Goal: Task Accomplishment & Management: Manage account settings

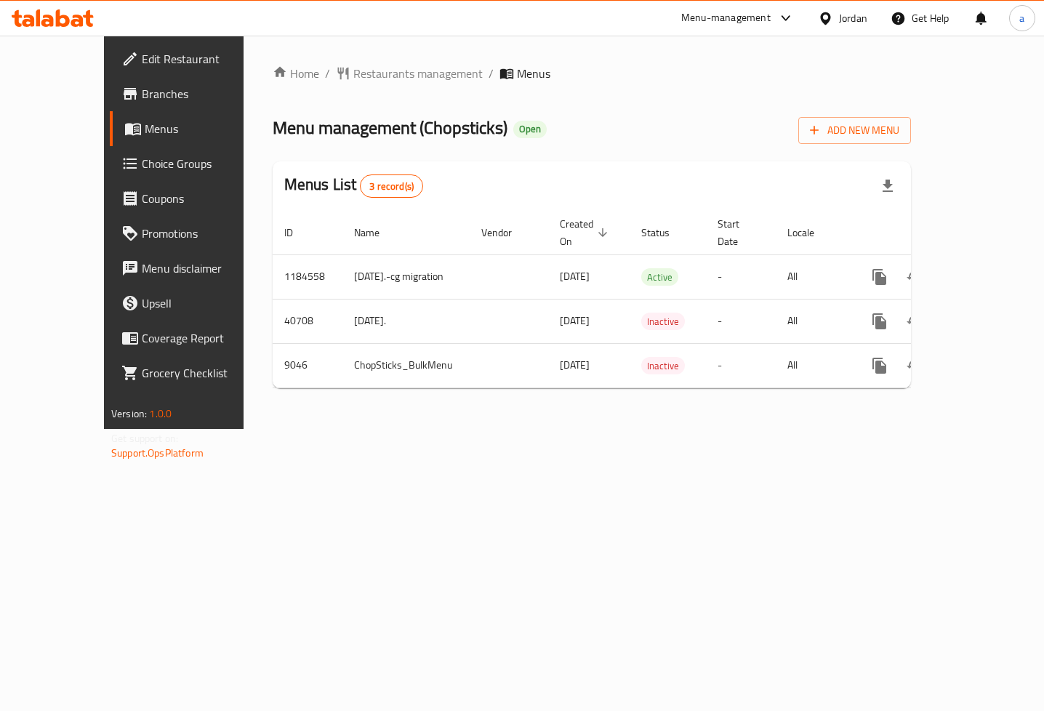
click at [142, 167] on span "Choice Groups" at bounding box center [204, 163] width 125 height 17
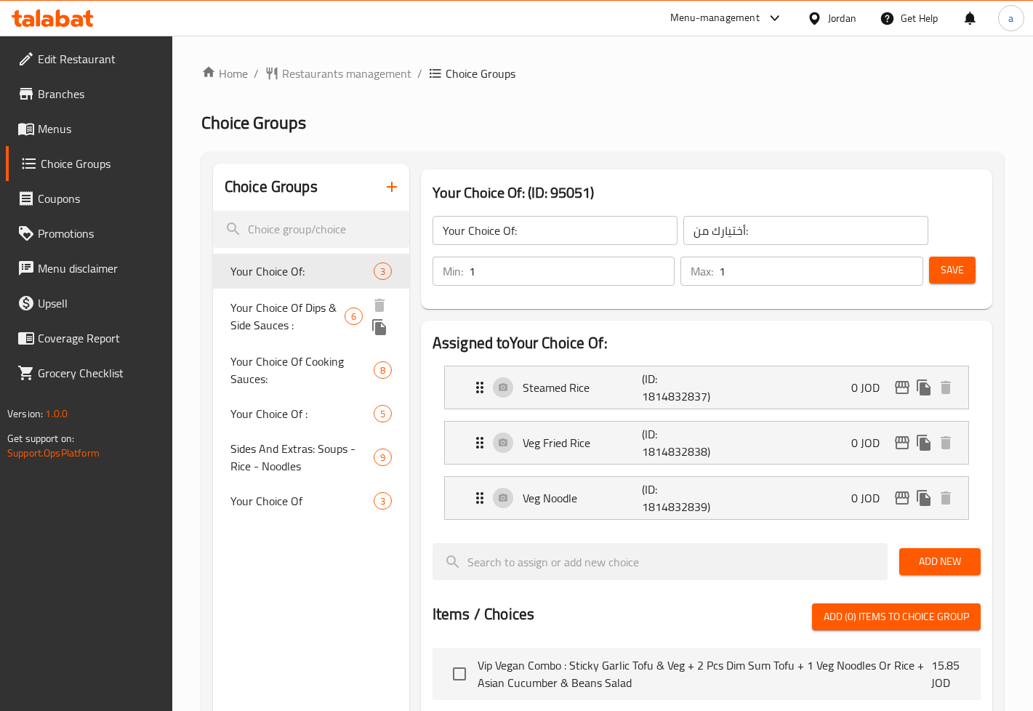
click at [308, 304] on span "Your Choice Of Dips & Side Sauces :" at bounding box center [288, 316] width 114 height 35
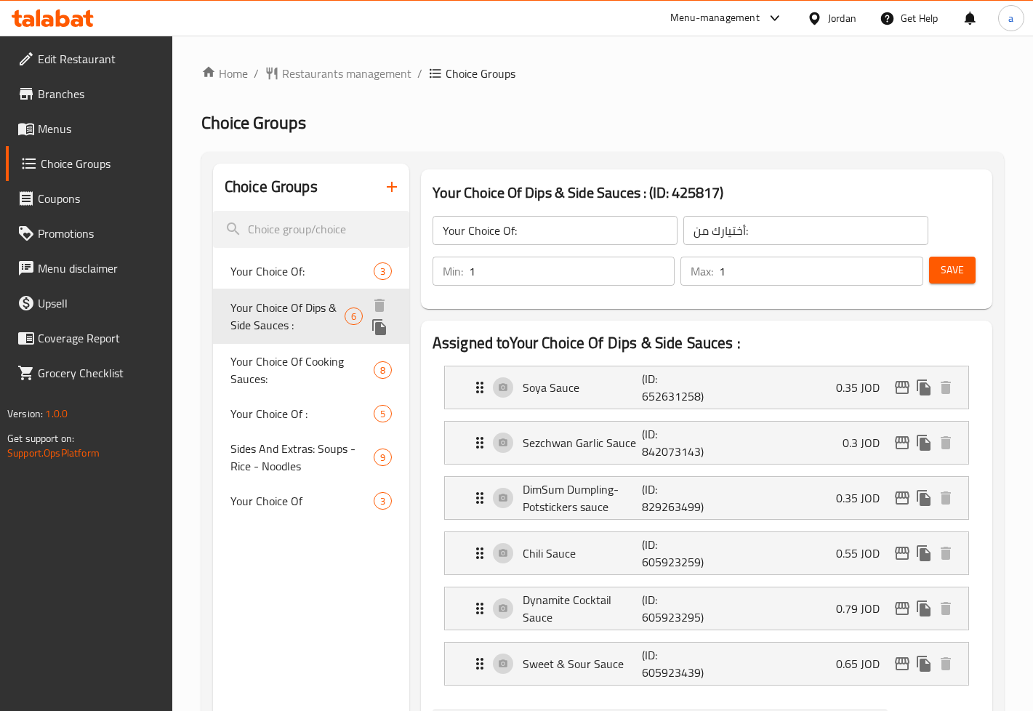
type input "Your Choice Of Dips & Side Sauces :"
type input "اختيارك من الصلصات الجانبية والغموس:"
type input "0"
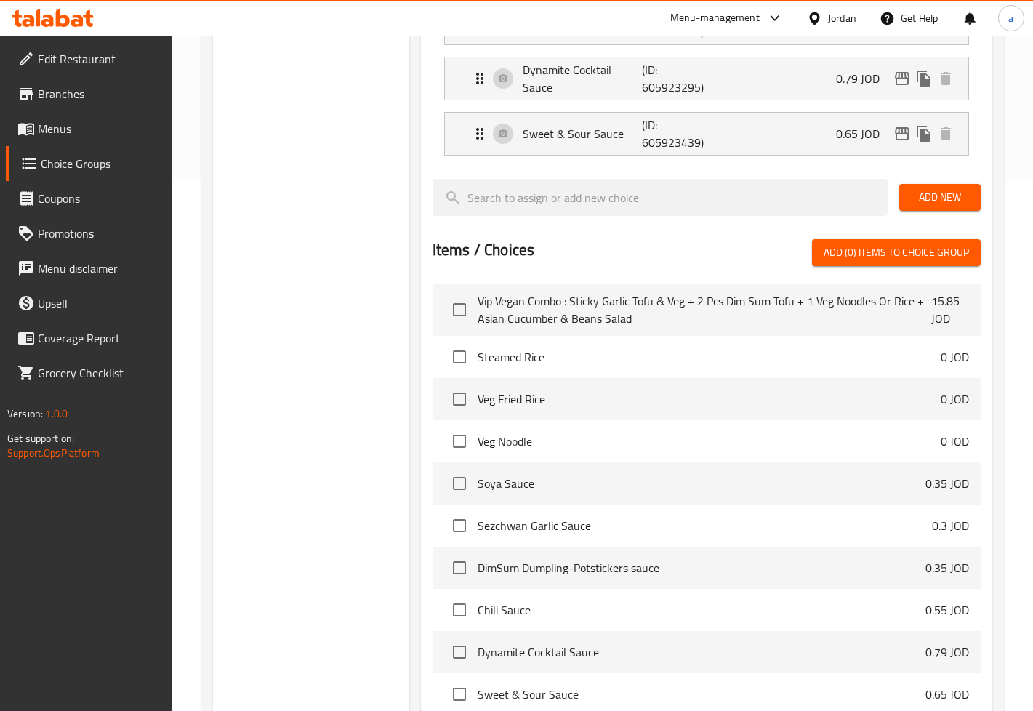
scroll to position [364, 0]
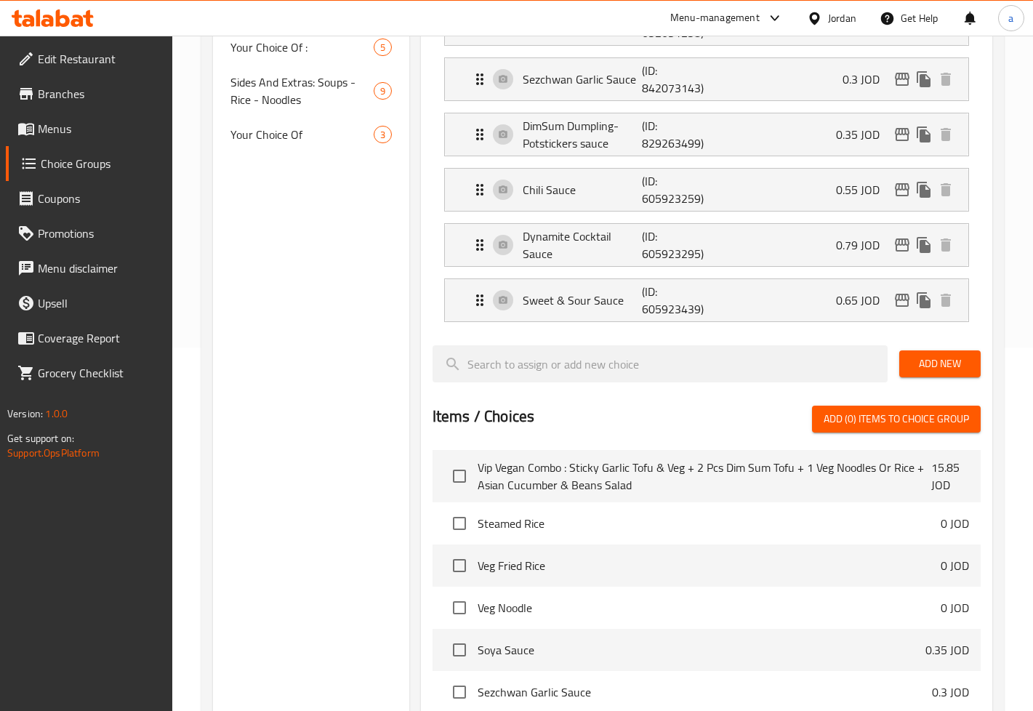
click at [55, 95] on span "Branches" at bounding box center [99, 93] width 123 height 17
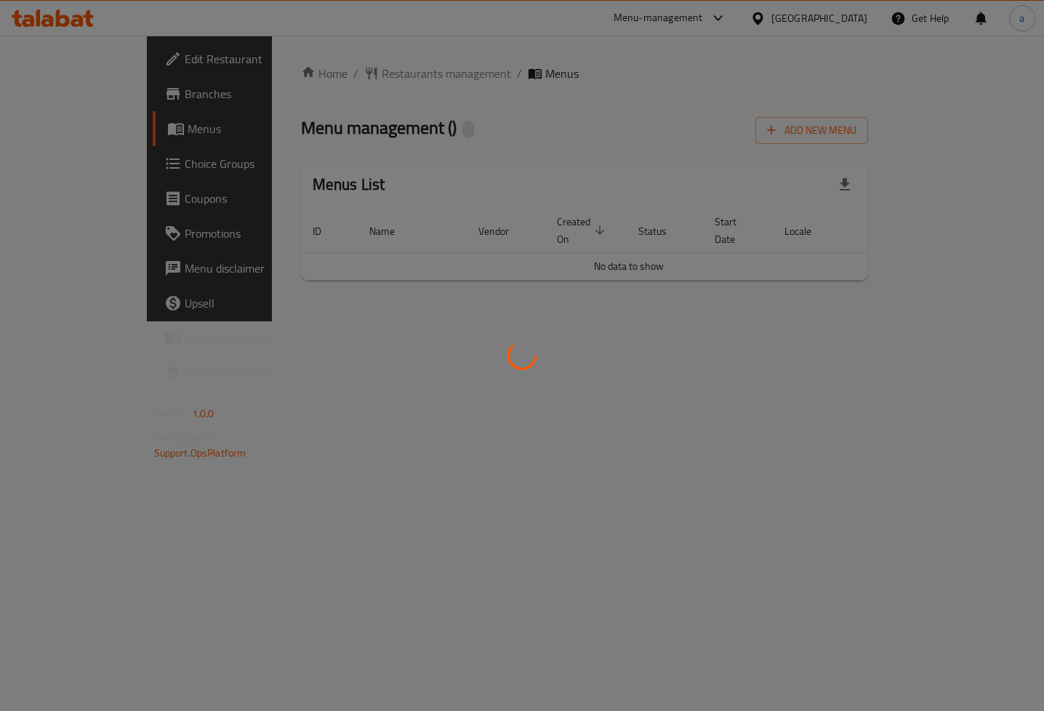
click at [33, 164] on div at bounding box center [522, 355] width 1044 height 711
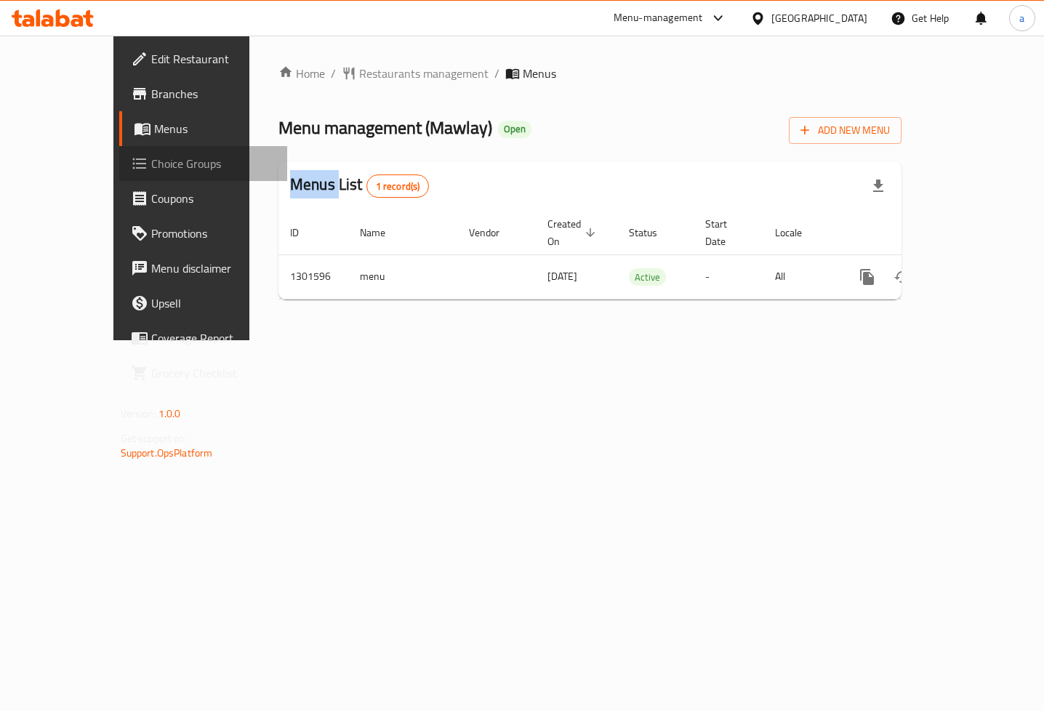
click at [132, 164] on icon at bounding box center [139, 164] width 14 height 11
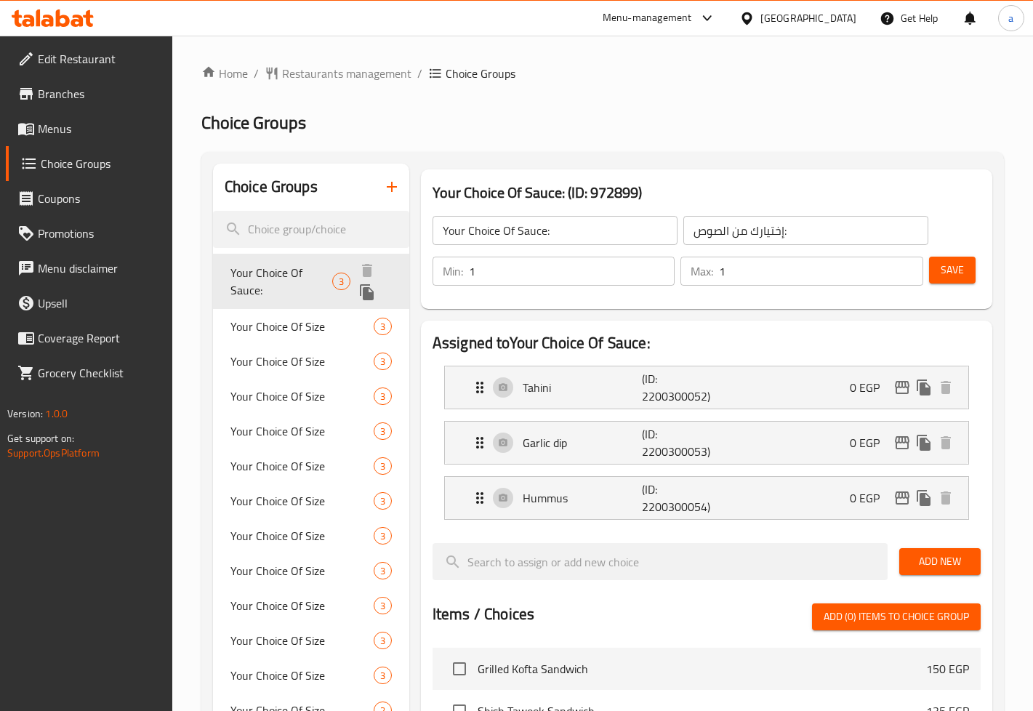
click at [282, 278] on span "Your Choice Of Sauce:" at bounding box center [282, 281] width 102 height 35
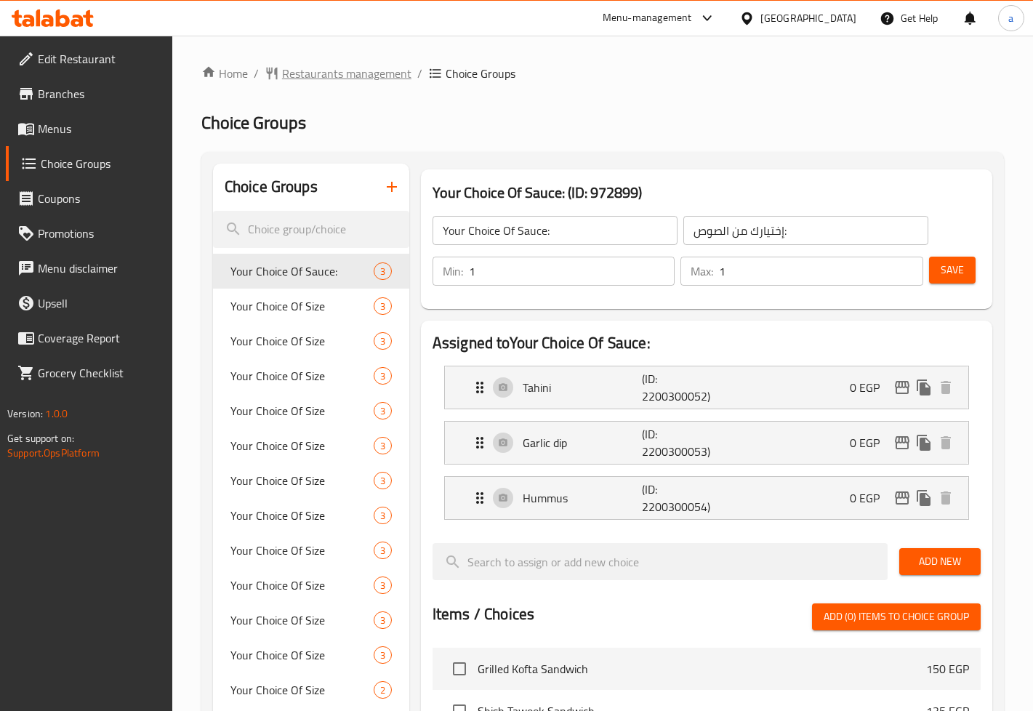
click at [365, 67] on span "Restaurants management" at bounding box center [346, 73] width 129 height 17
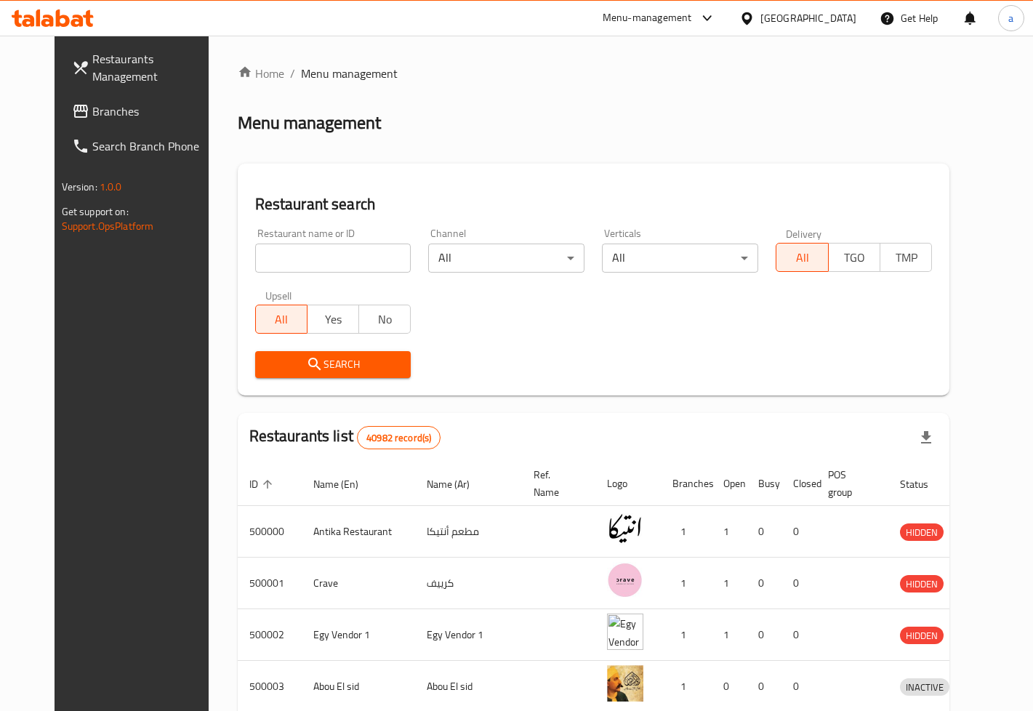
click at [92, 107] on span "Branches" at bounding box center [153, 111] width 123 height 17
